Goal: Transaction & Acquisition: Purchase product/service

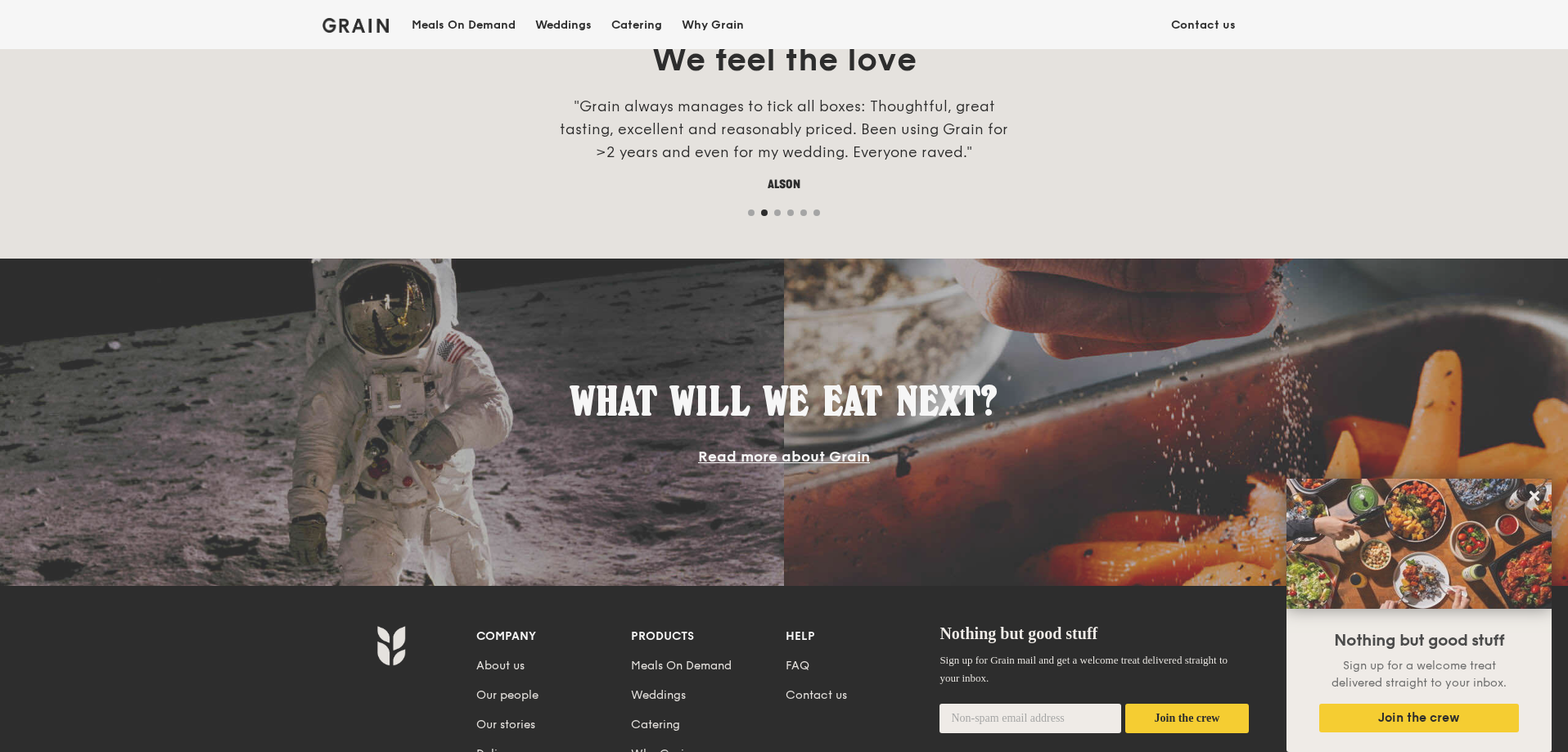
scroll to position [1502, 0]
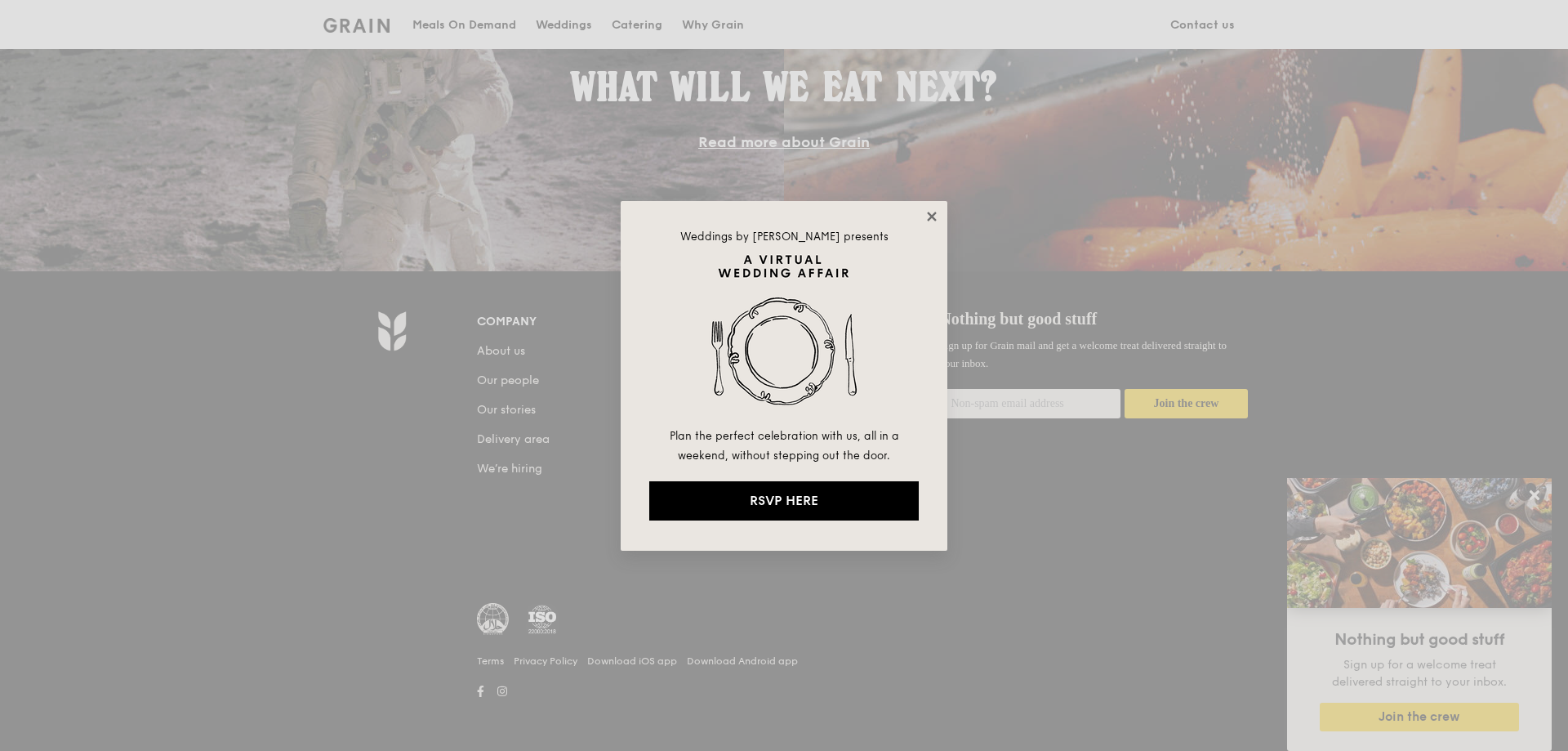
click at [937, 213] on icon at bounding box center [932, 216] width 15 height 15
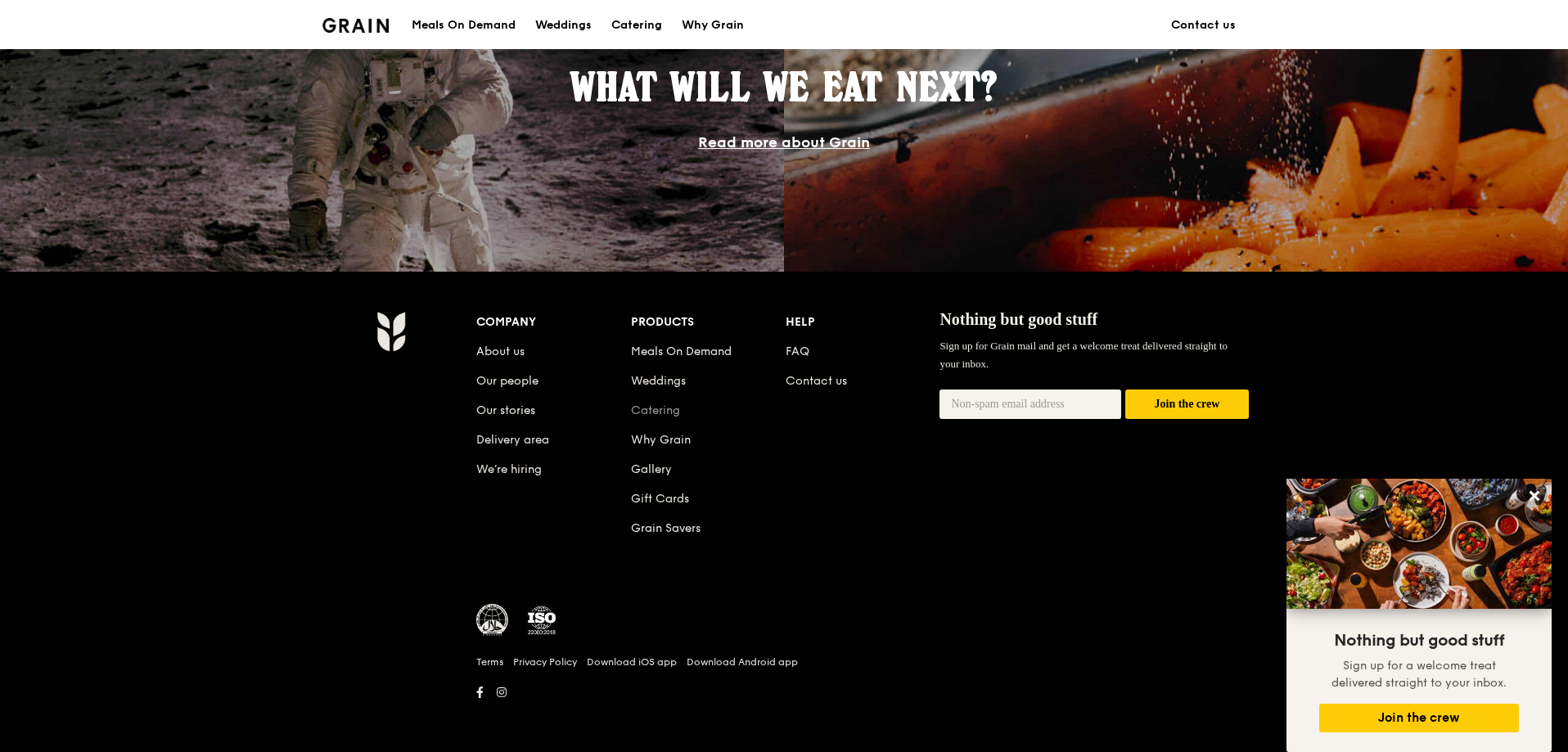
click at [662, 409] on link "Catering" at bounding box center [655, 409] width 49 height 14
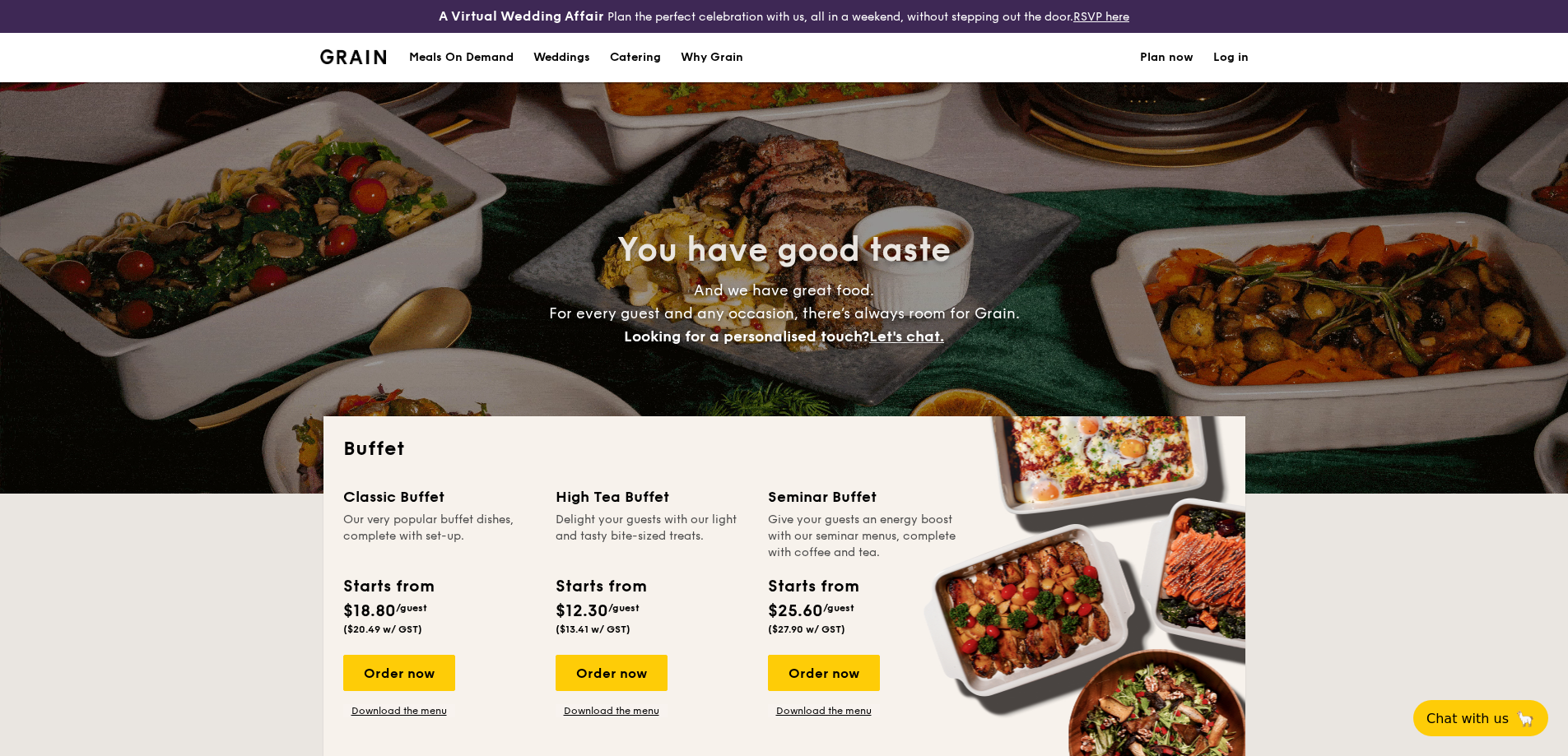
select select
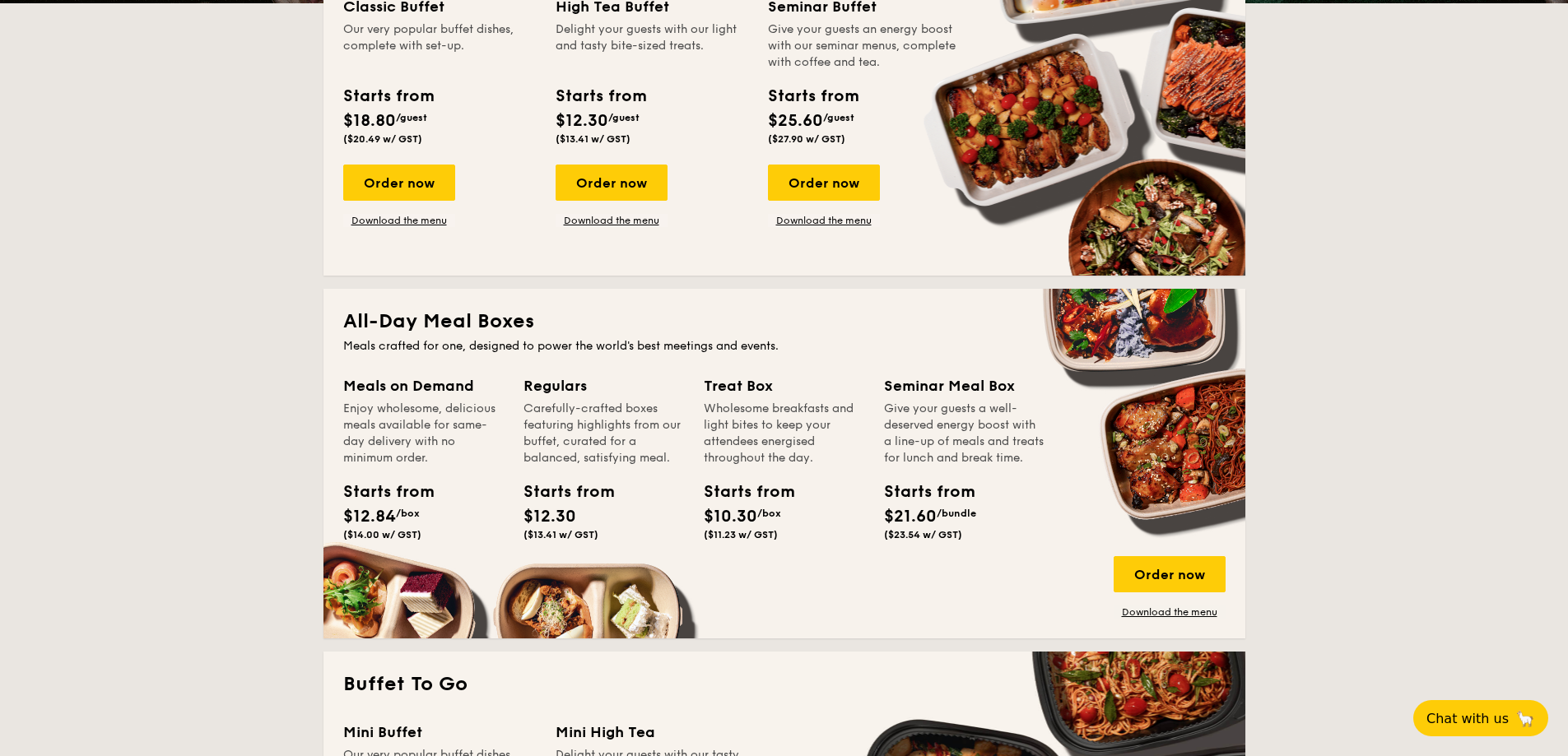
scroll to position [576, 0]
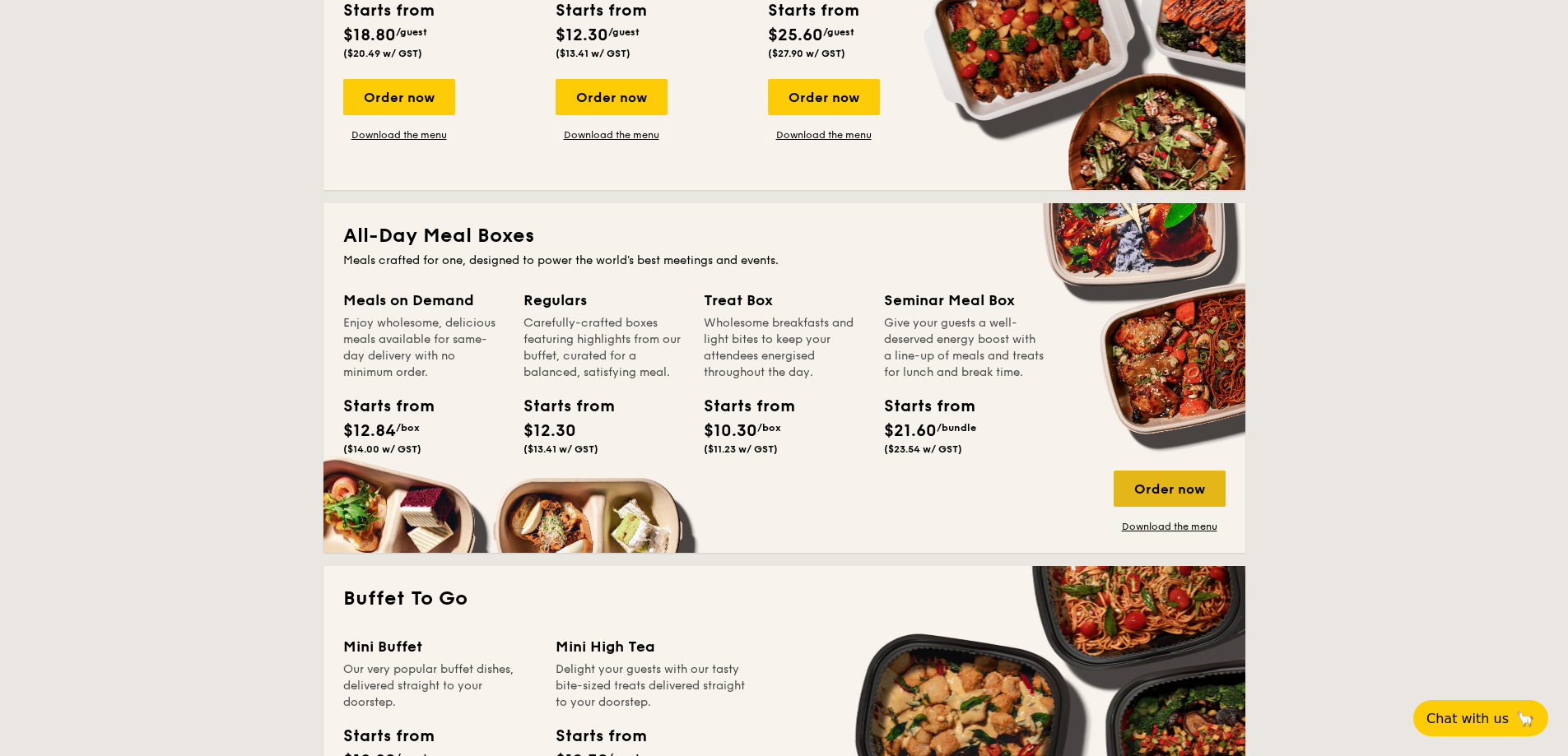
click at [1178, 486] on div "Order now" at bounding box center [1170, 488] width 112 height 36
